Goal: Obtain resource: Download file/media

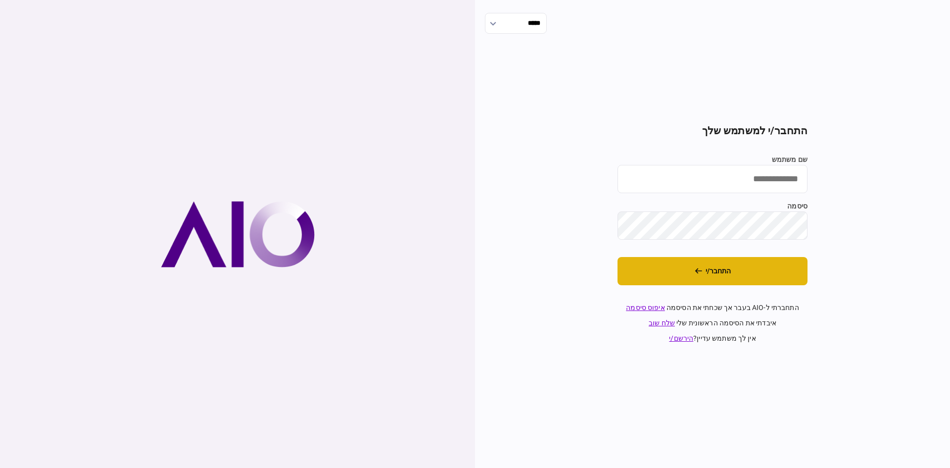
type input "**********"
click at [713, 268] on button "התחבר/י" at bounding box center [713, 271] width 190 height 28
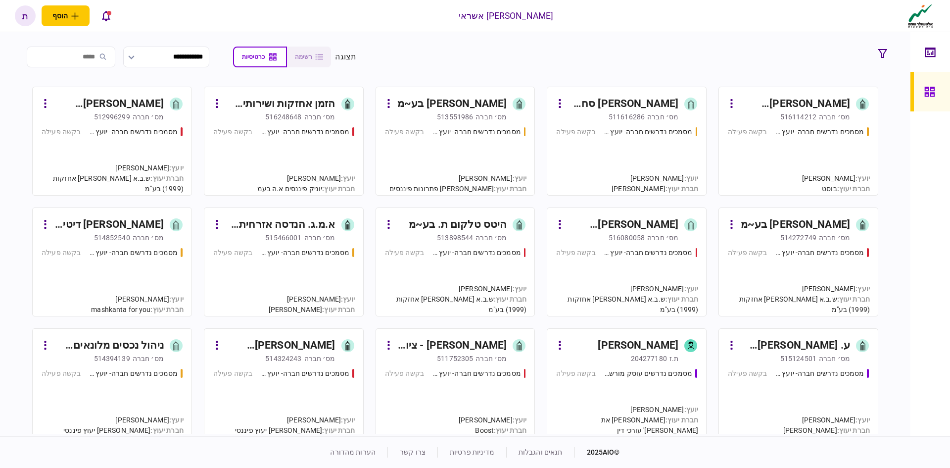
click at [474, 102] on div "[PERSON_NAME] בע~מ" at bounding box center [451, 104] width 109 height 16
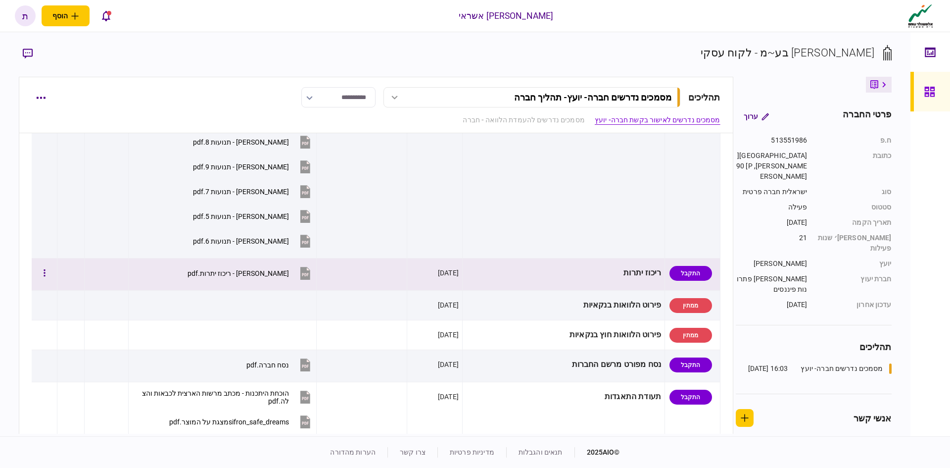
scroll to position [346, 0]
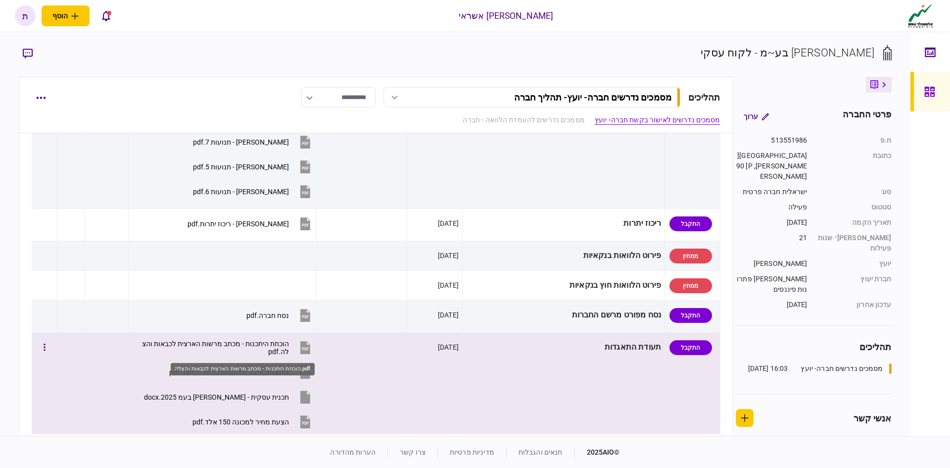
click at [289, 343] on div "הוכחת היתכנות - מכתב מרשות הארצית לכבאות והצלה.pdf" at bounding box center [214, 348] width 149 height 16
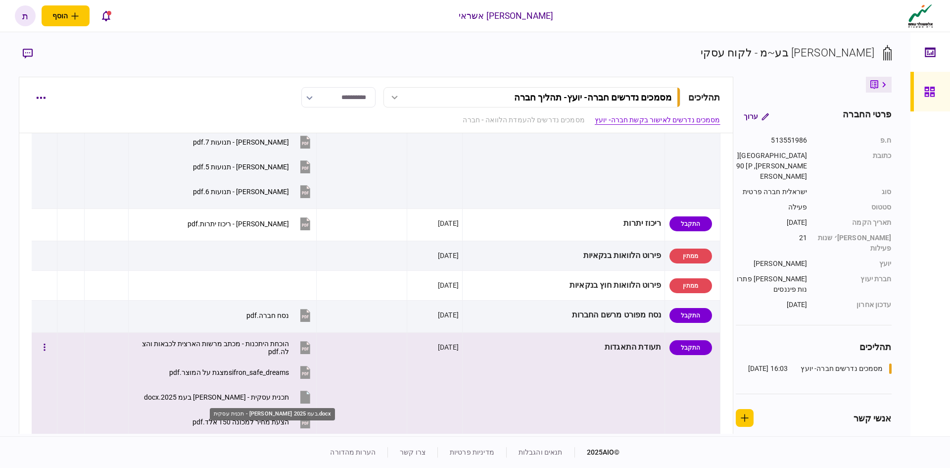
click at [289, 393] on div "‏‏תכנית עסקית - [PERSON_NAME] בעמ 2025.docx" at bounding box center [216, 397] width 145 height 8
click at [310, 397] on icon at bounding box center [305, 397] width 10 height 13
click at [310, 394] on icon at bounding box center [305, 397] width 10 height 13
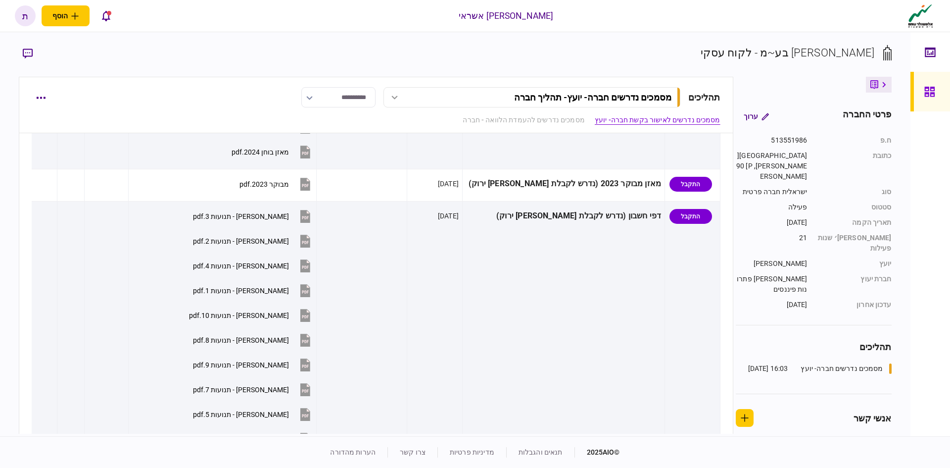
scroll to position [49, 0]
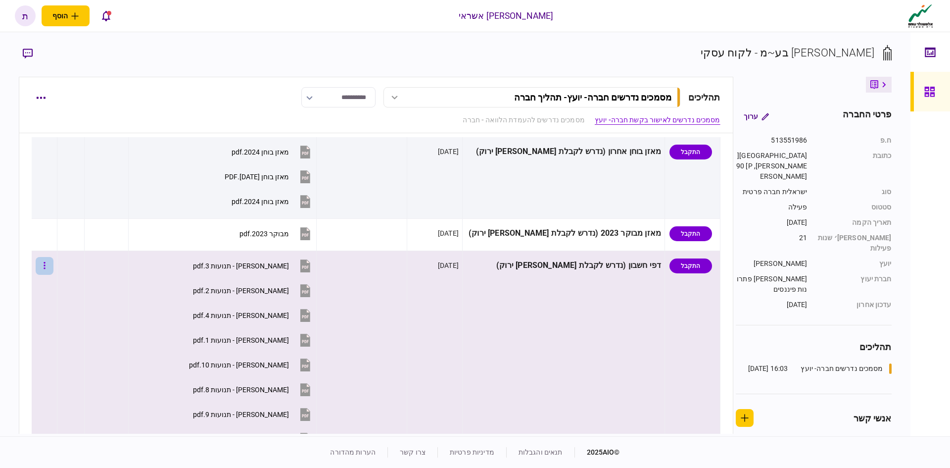
click at [51, 264] on button "button" at bounding box center [45, 266] width 18 height 18
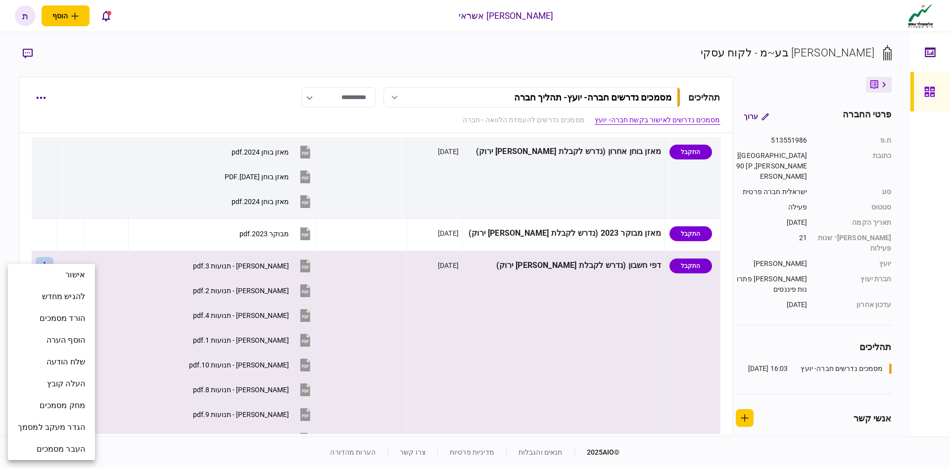
click at [51, 264] on li "אישור" at bounding box center [51, 275] width 87 height 22
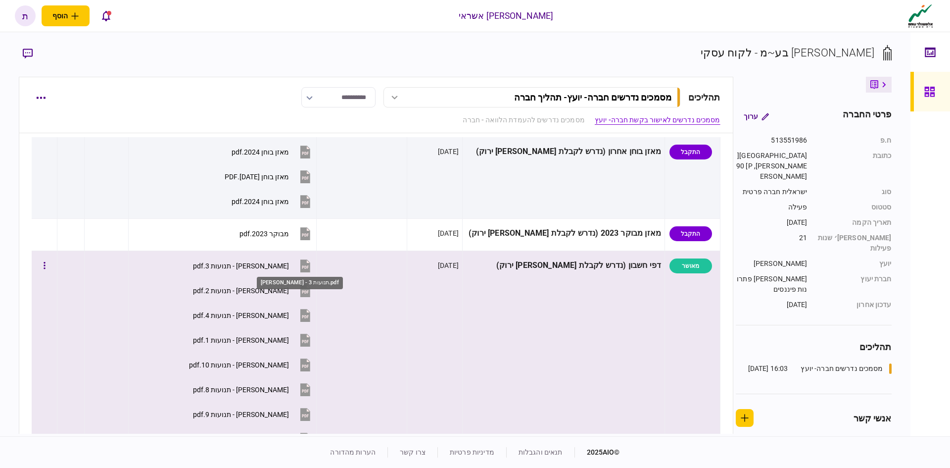
click at [289, 265] on div "[PERSON_NAME] - תנועות 3.pdf" at bounding box center [241, 266] width 96 height 8
click at [310, 293] on icon at bounding box center [305, 290] width 10 height 13
click at [310, 314] on icon at bounding box center [305, 315] width 10 height 13
click at [310, 340] on icon at bounding box center [305, 340] width 10 height 13
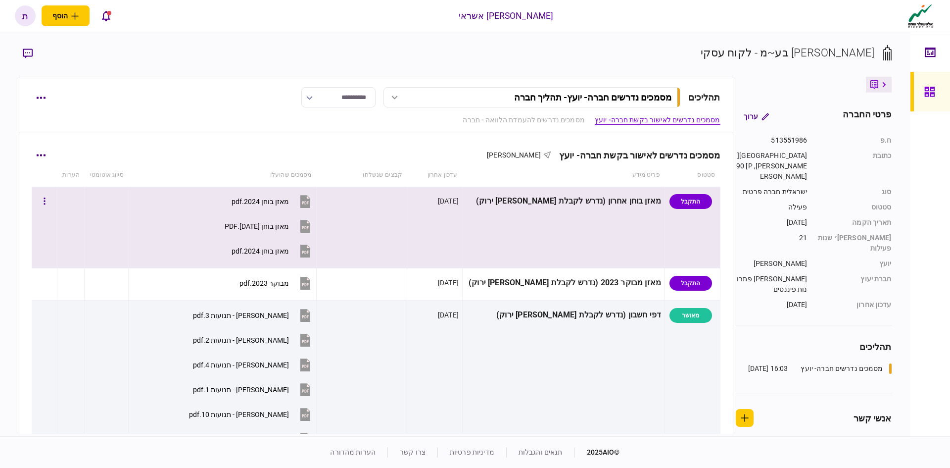
click at [310, 249] on icon at bounding box center [305, 250] width 10 height 13
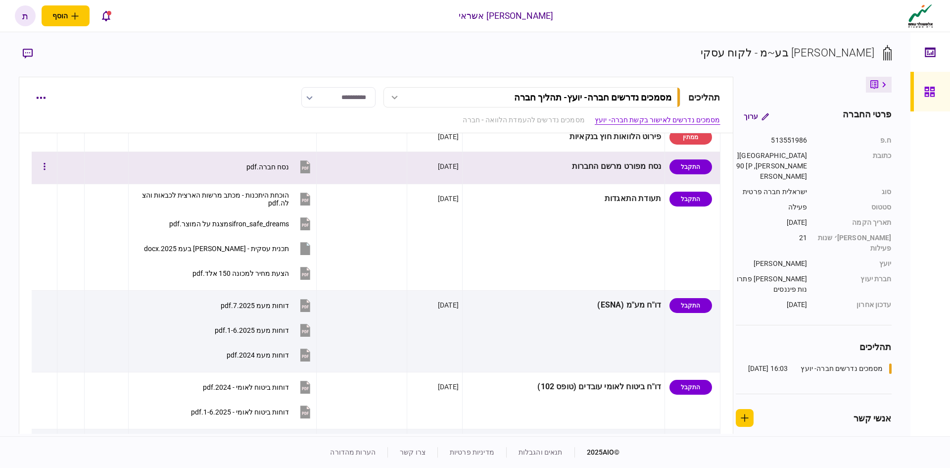
scroll to position [544, 0]
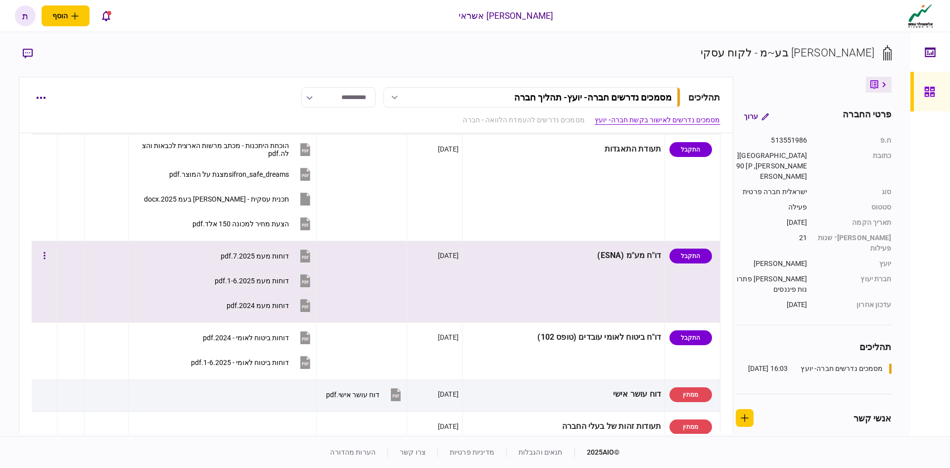
click at [310, 307] on icon at bounding box center [305, 305] width 10 height 13
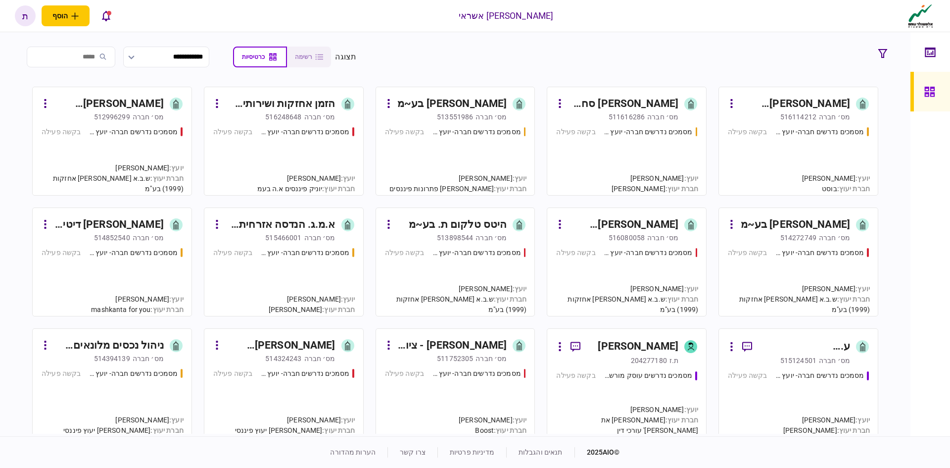
click at [63, 58] on input "search" at bounding box center [71, 57] width 89 height 21
